Goal: Task Accomplishment & Management: Use online tool/utility

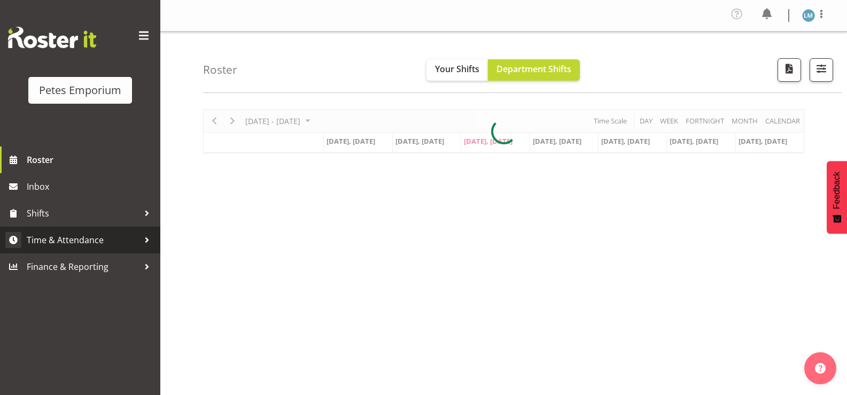
click at [114, 238] on span "Time & Attendance" at bounding box center [83, 240] width 112 height 16
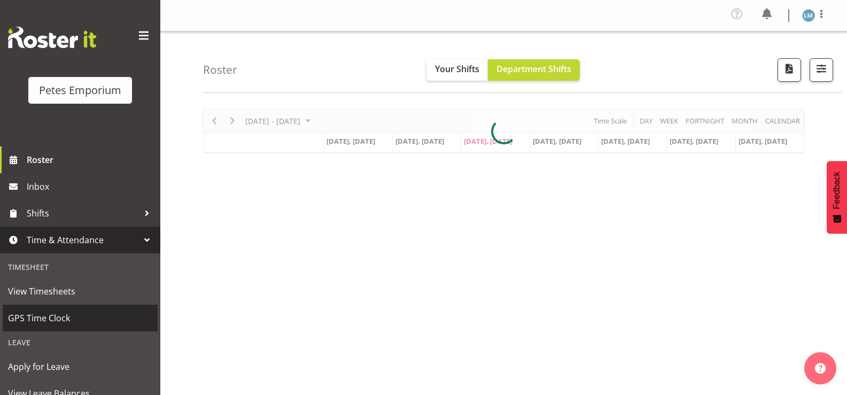
click at [80, 316] on span "GPS Time Clock" at bounding box center [80, 318] width 144 height 16
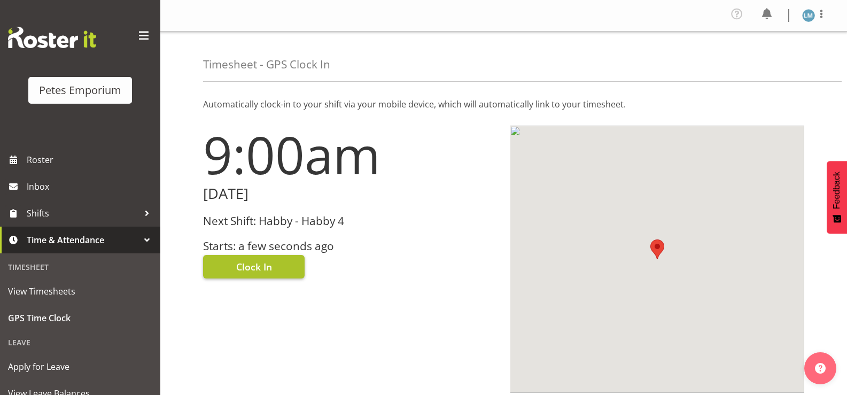
click at [267, 267] on span "Clock In" at bounding box center [254, 267] width 36 height 14
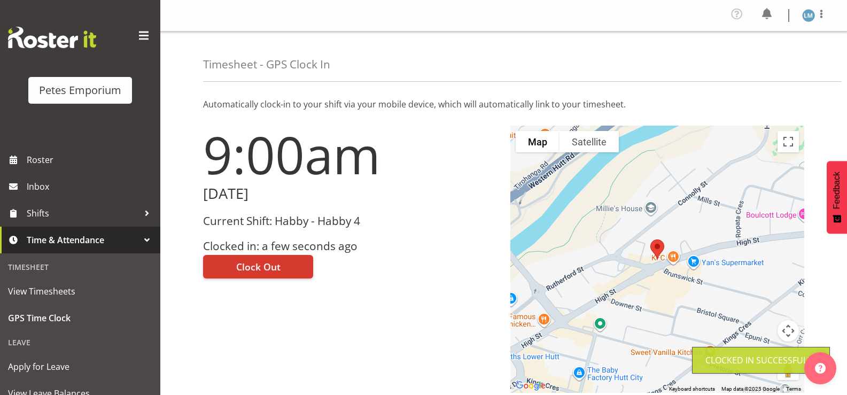
click at [812, 15] on img at bounding box center [808, 15] width 13 height 13
click at [768, 61] on link "Log Out" at bounding box center [776, 58] width 103 height 19
